Goal: Navigation & Orientation: Find specific page/section

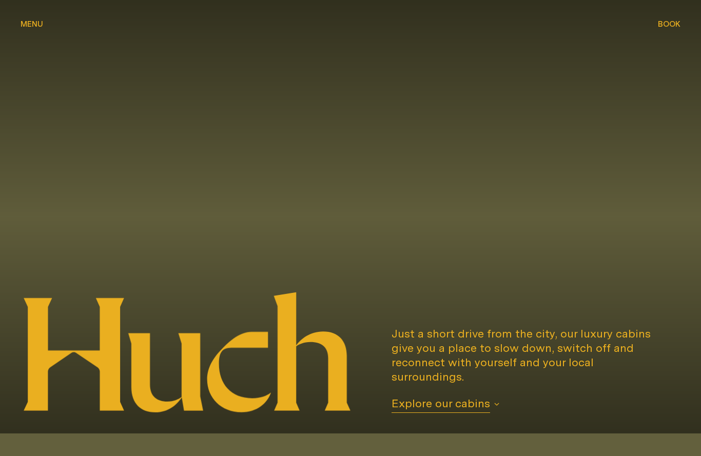
click at [498, 402] on icon "button" at bounding box center [496, 404] width 5 height 5
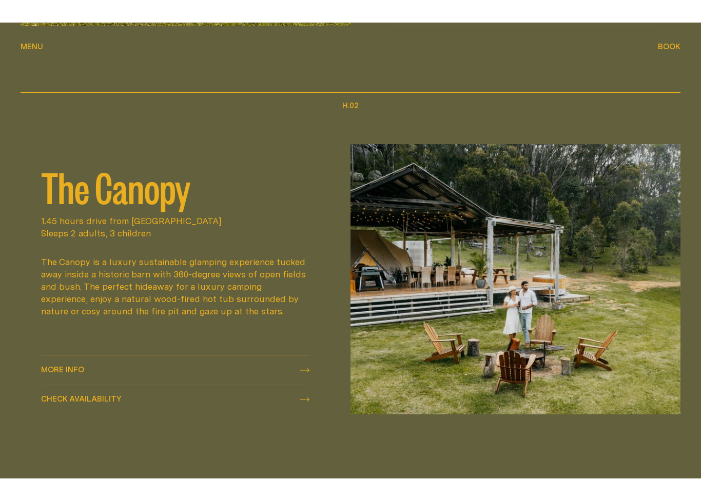
scroll to position [821, 0]
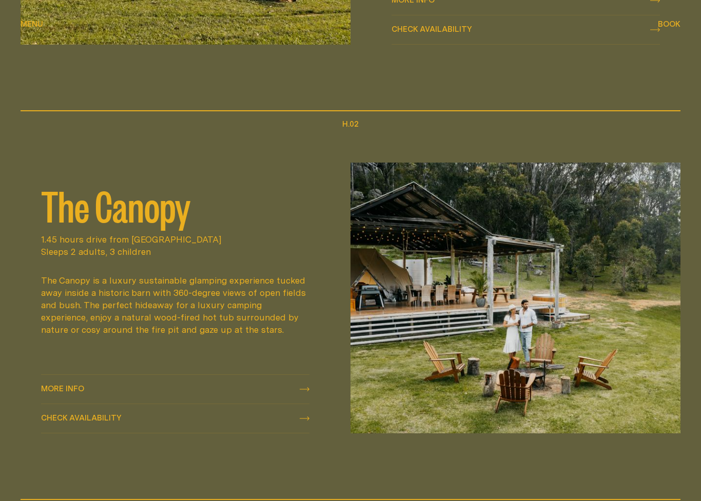
click at [612, 213] on img at bounding box center [515, 298] width 330 height 271
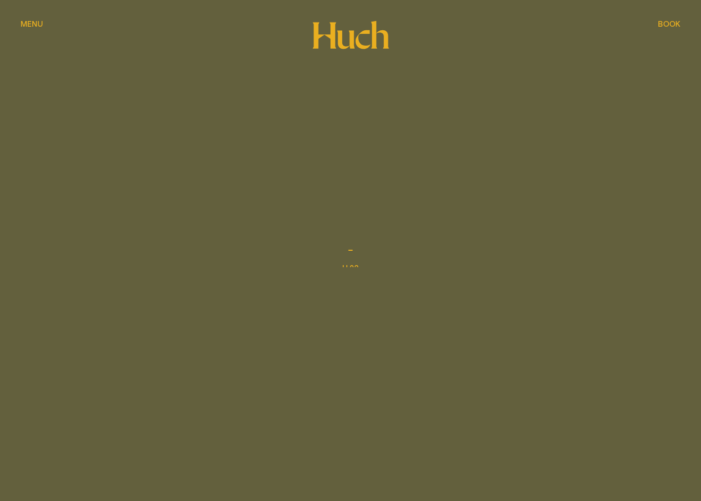
click at [581, 223] on div "The Canopy" at bounding box center [351, 200] width 660 height 85
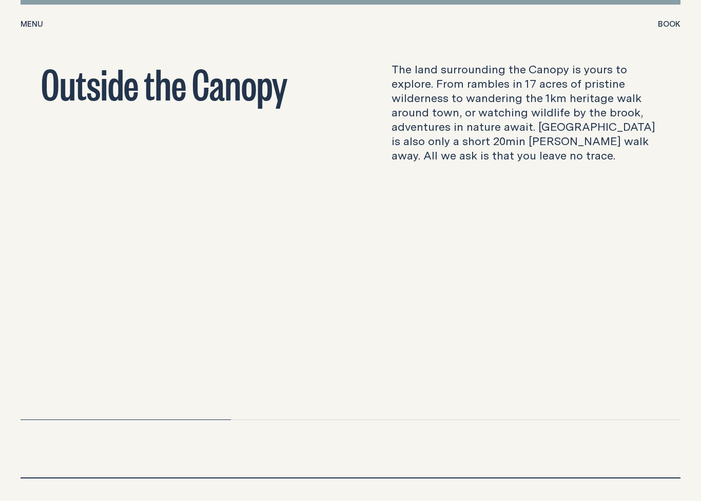
scroll to position [2983, 0]
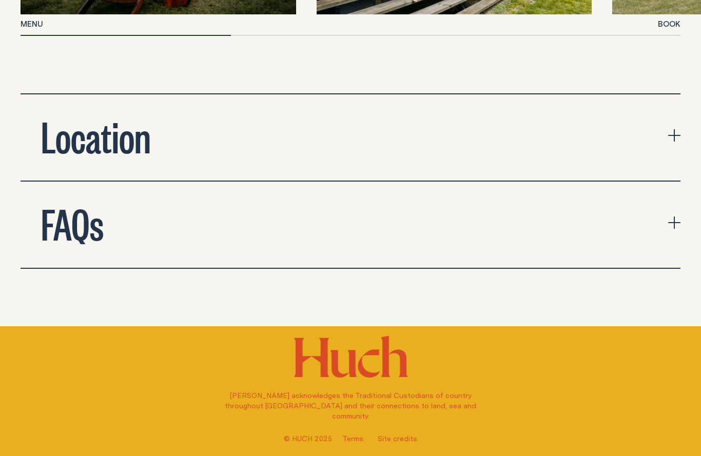
click at [672, 130] on icon "expand accordion" at bounding box center [674, 136] width 12 height 12
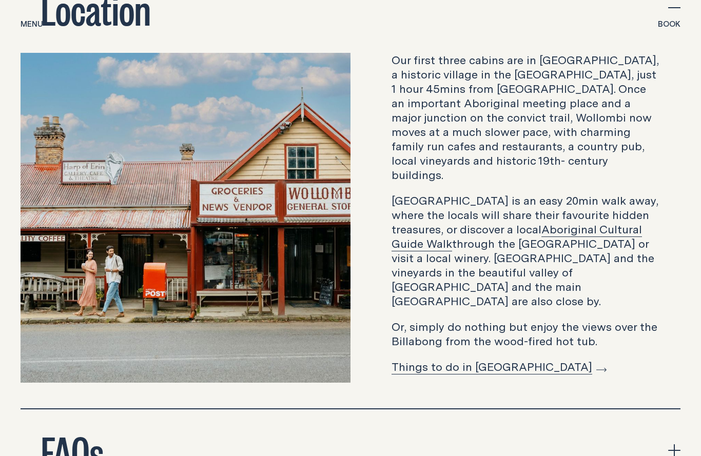
scroll to position [3456, 0]
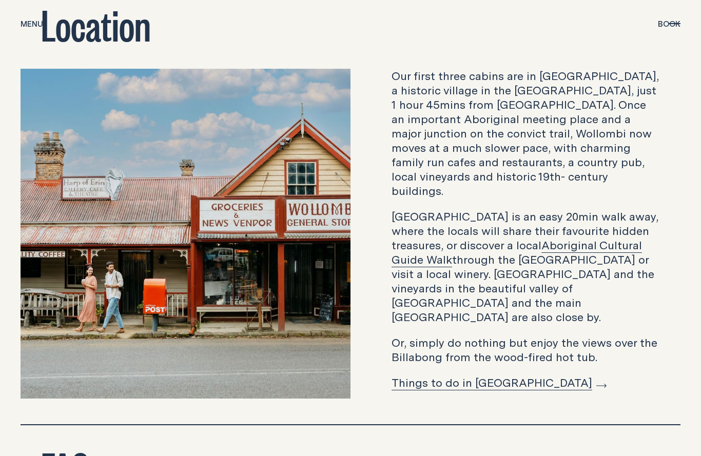
click at [457, 375] on link "Things to do in [GEOGRAPHIC_DATA]" at bounding box center [498, 383] width 215 height 16
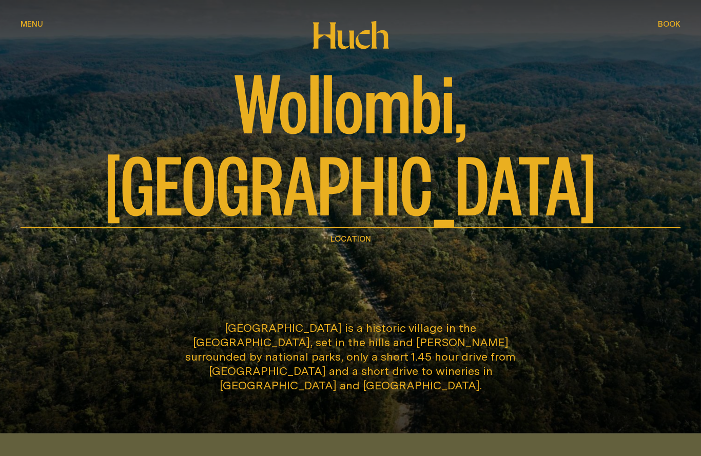
click at [35, 28] on button "Menu Menu" at bounding box center [32, 24] width 23 height 12
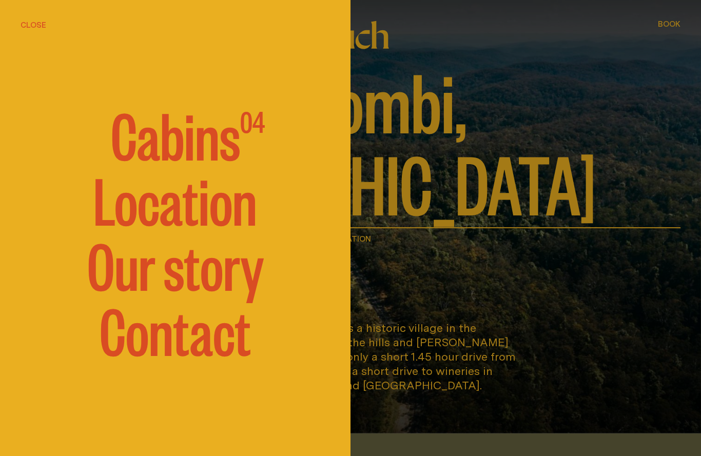
click at [233, 273] on link "Our story" at bounding box center [175, 264] width 176 height 62
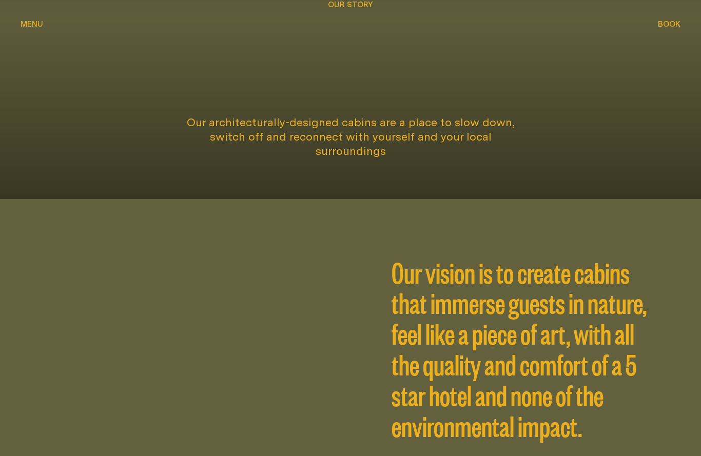
scroll to position [232, 0]
